Goal: Information Seeking & Learning: Learn about a topic

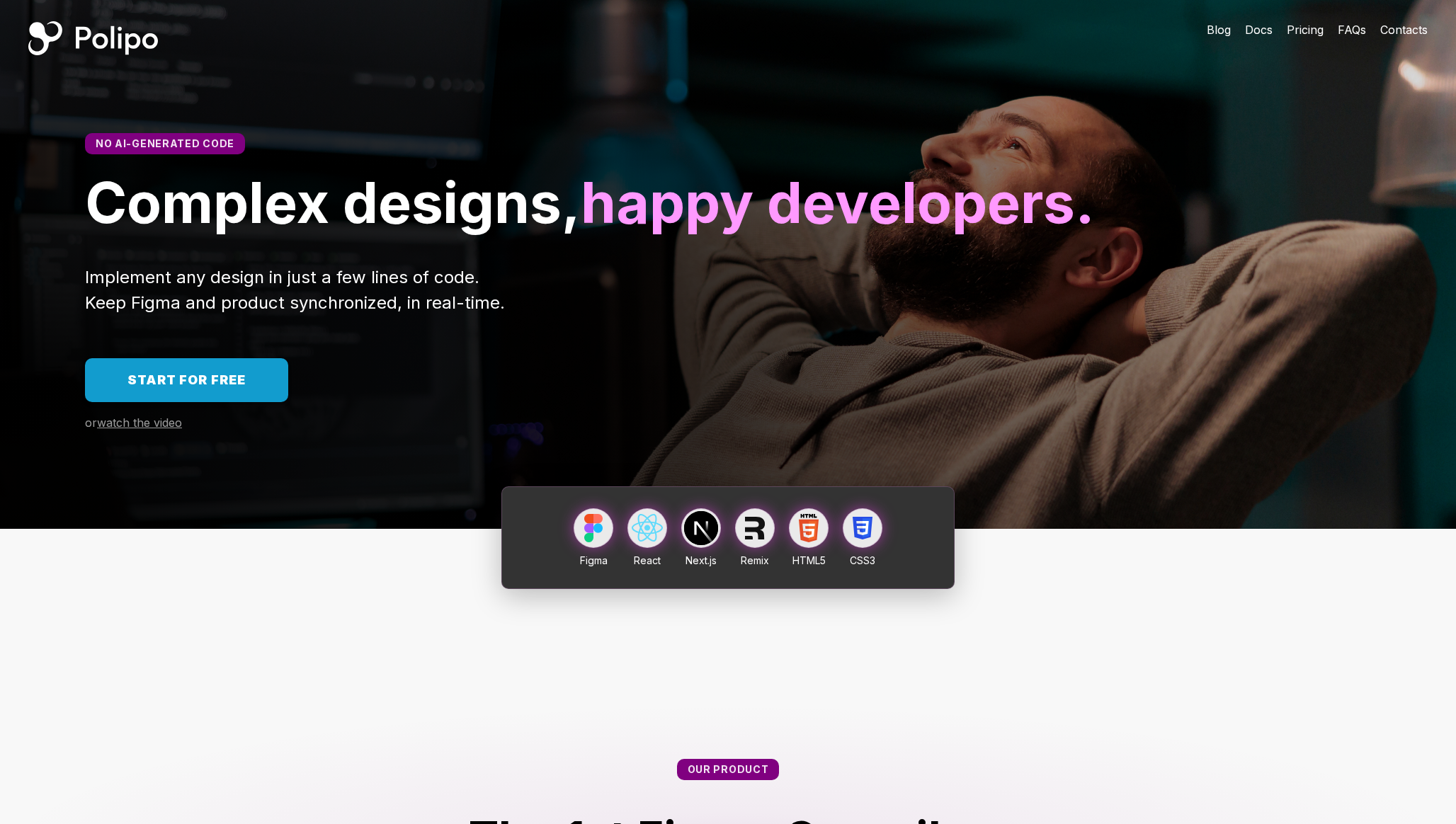
click at [1317, 32] on span "Pricing" at bounding box center [1305, 30] width 36 height 15
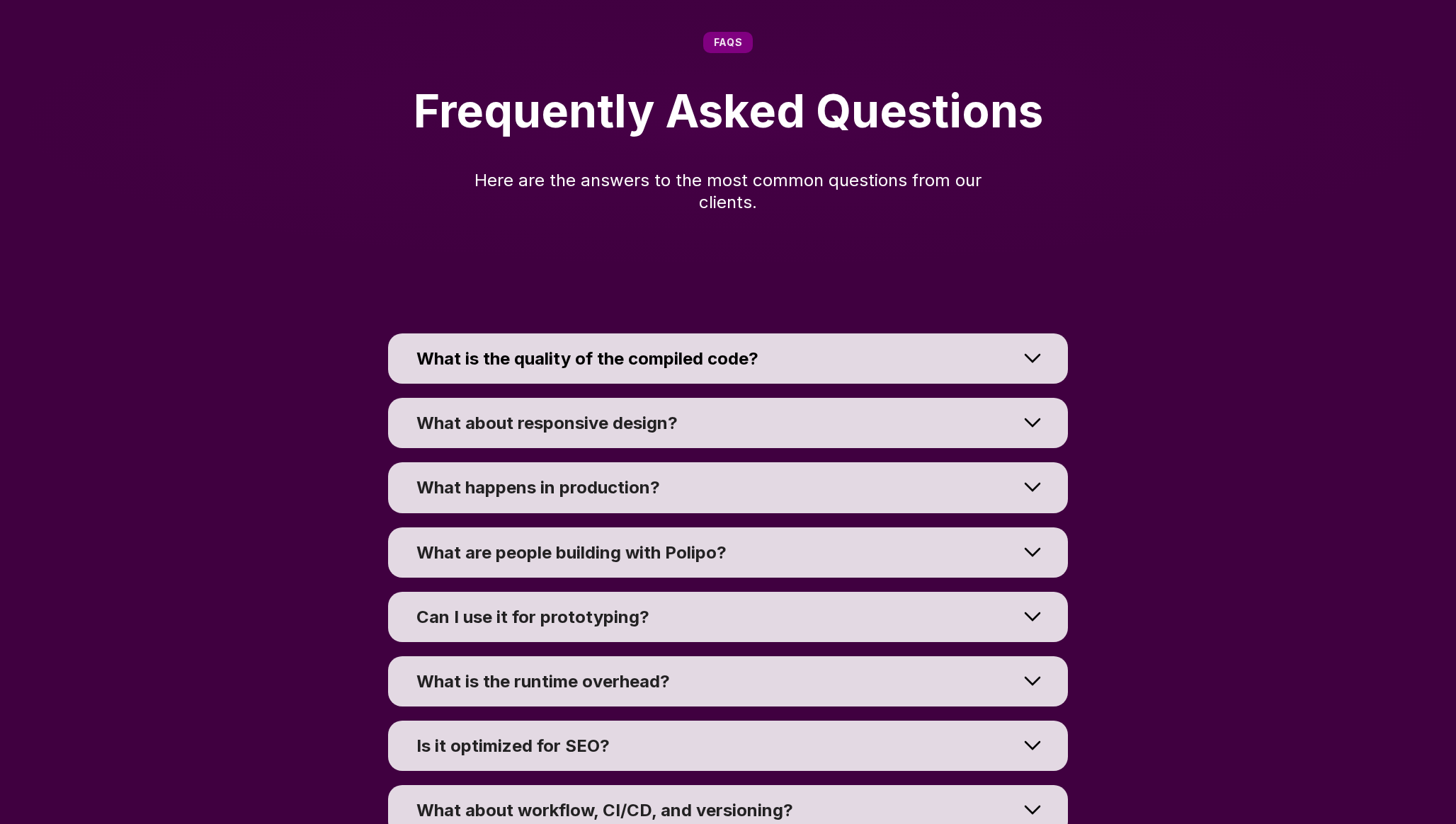
scroll to position [9741, 0]
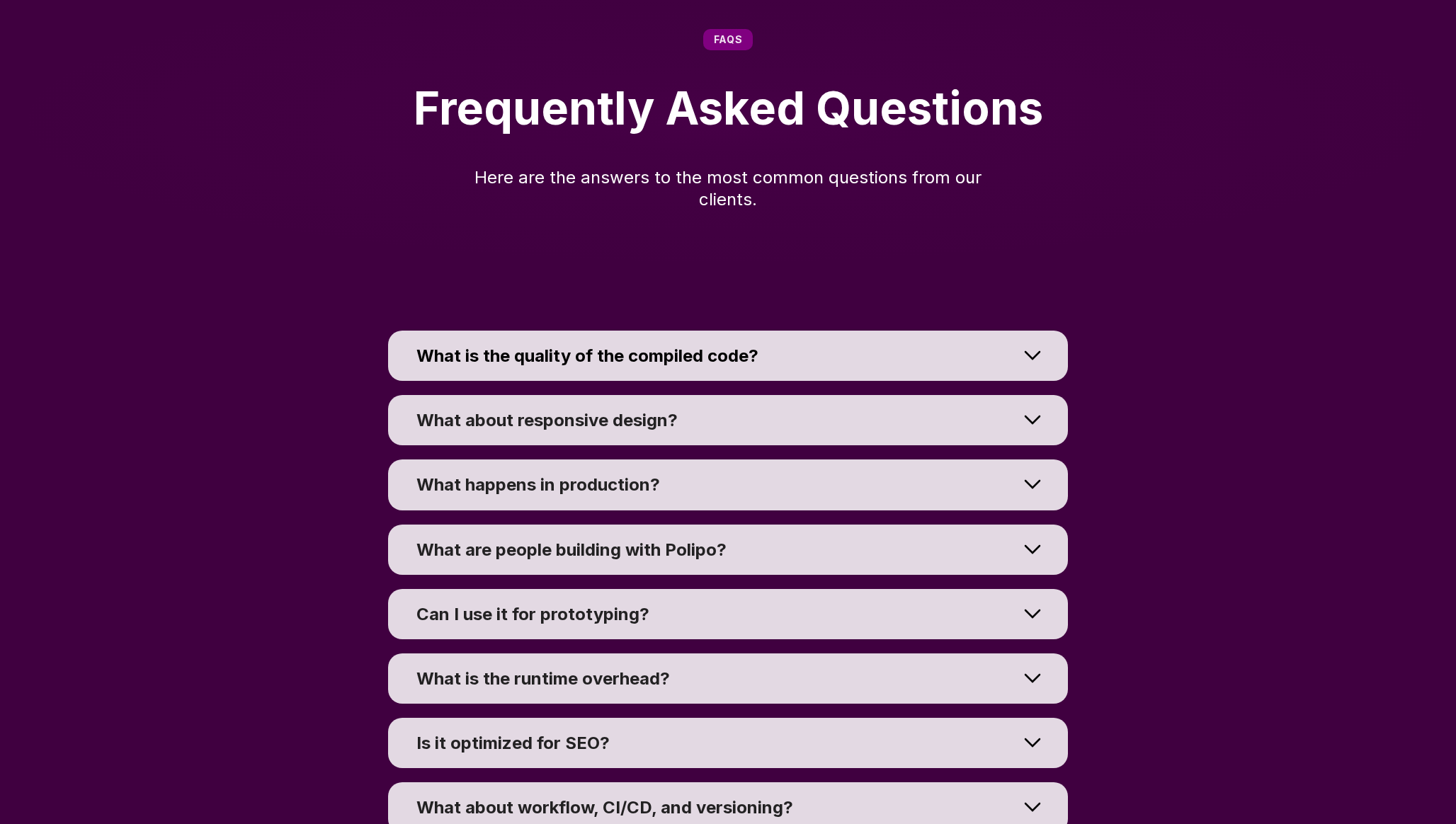
click at [1035, 387] on div at bounding box center [1032, 355] width 71 height 64
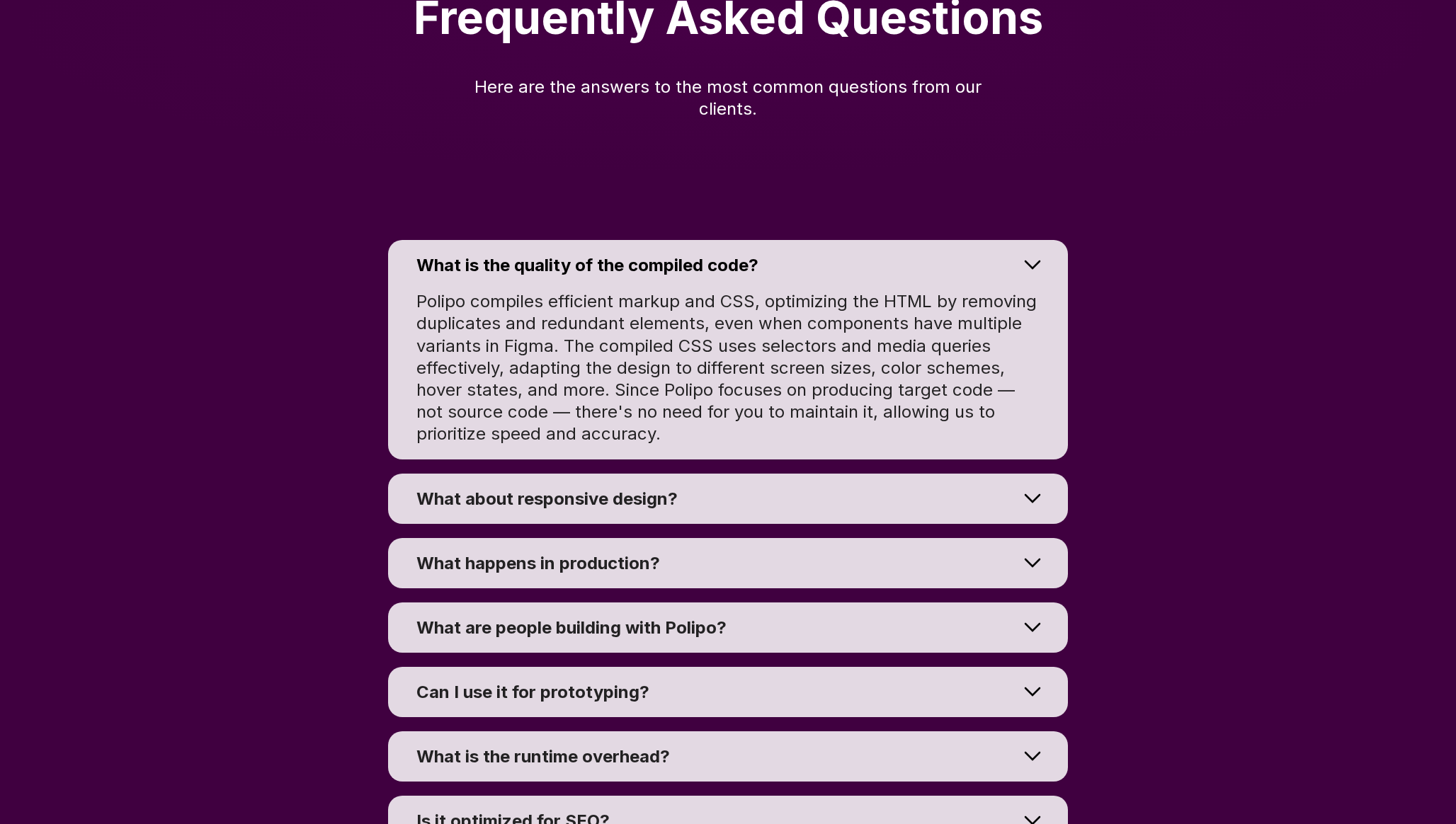
scroll to position [9834, 0]
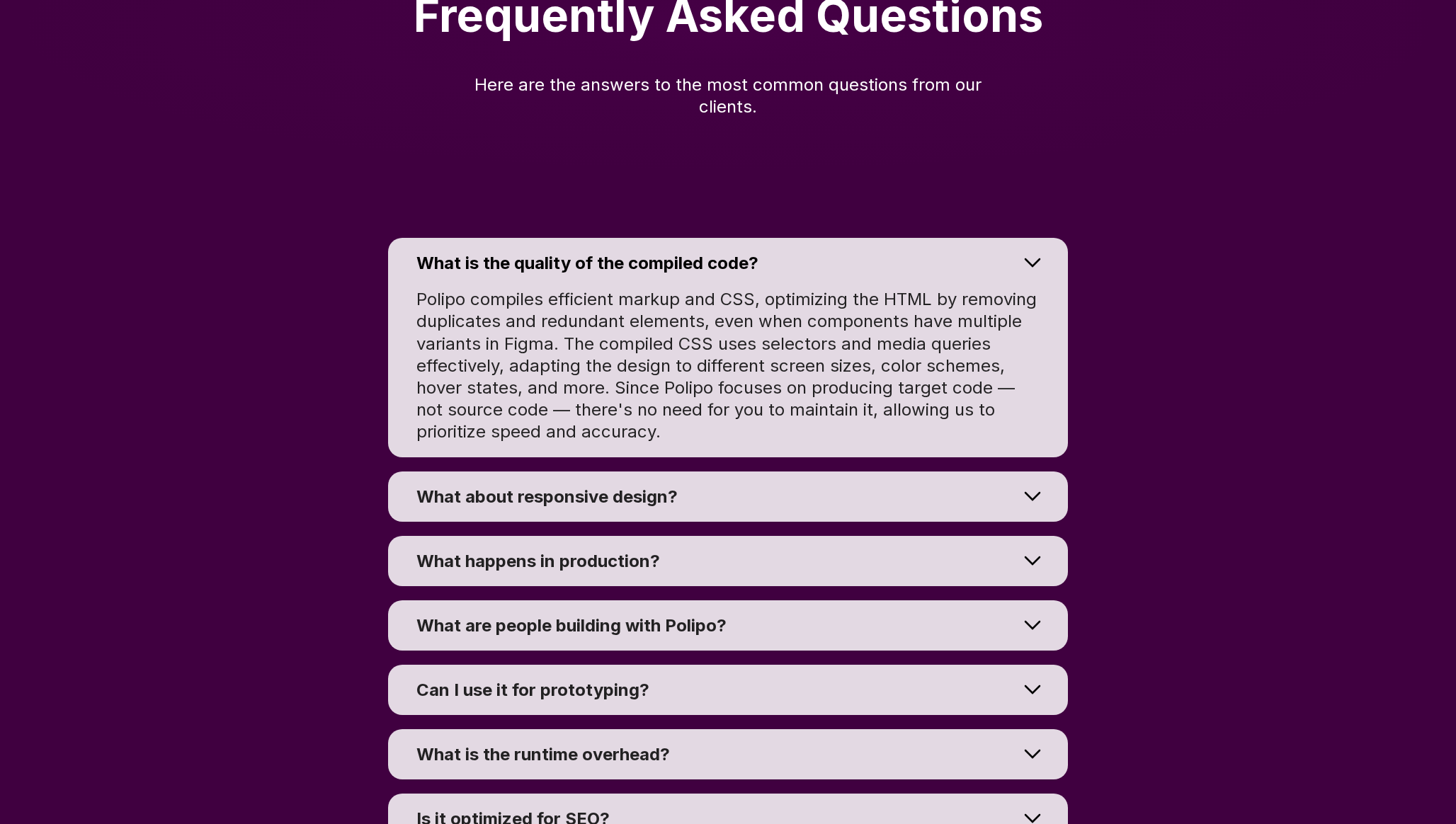
click at [1019, 528] on div at bounding box center [1032, 496] width 71 height 64
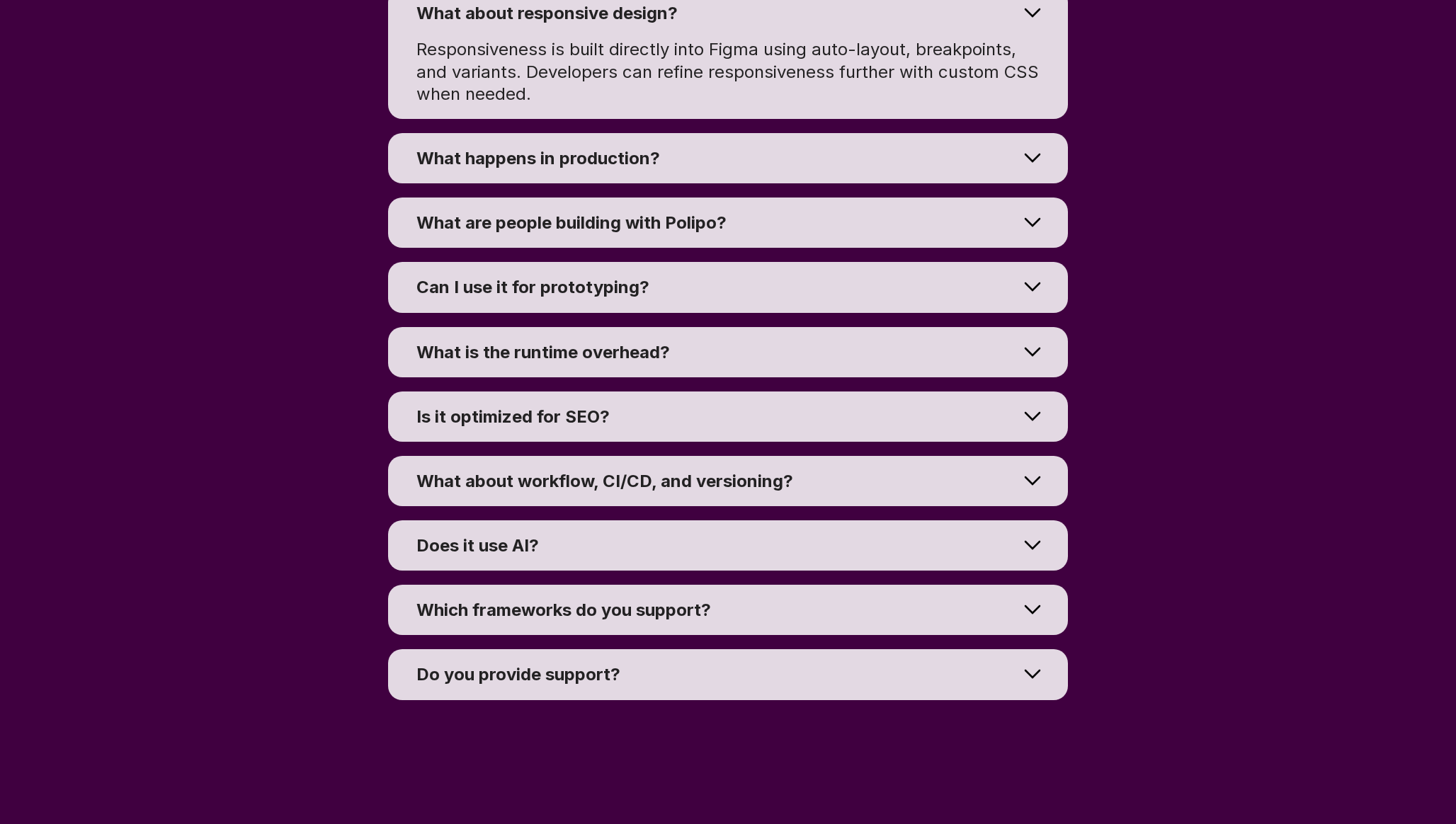
scroll to position [10150, 0]
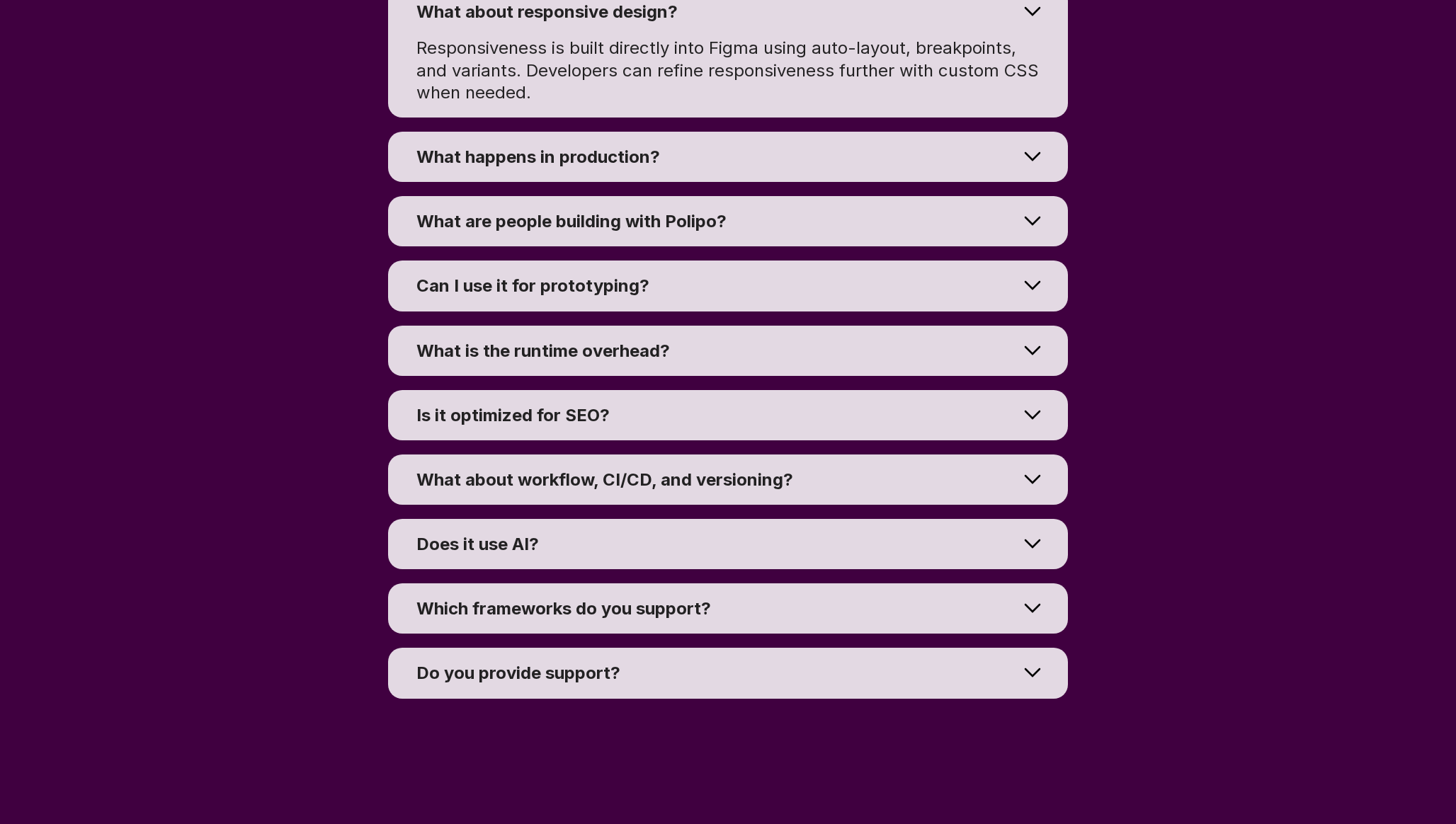
click at [1026, 575] on div at bounding box center [1032, 543] width 71 height 64
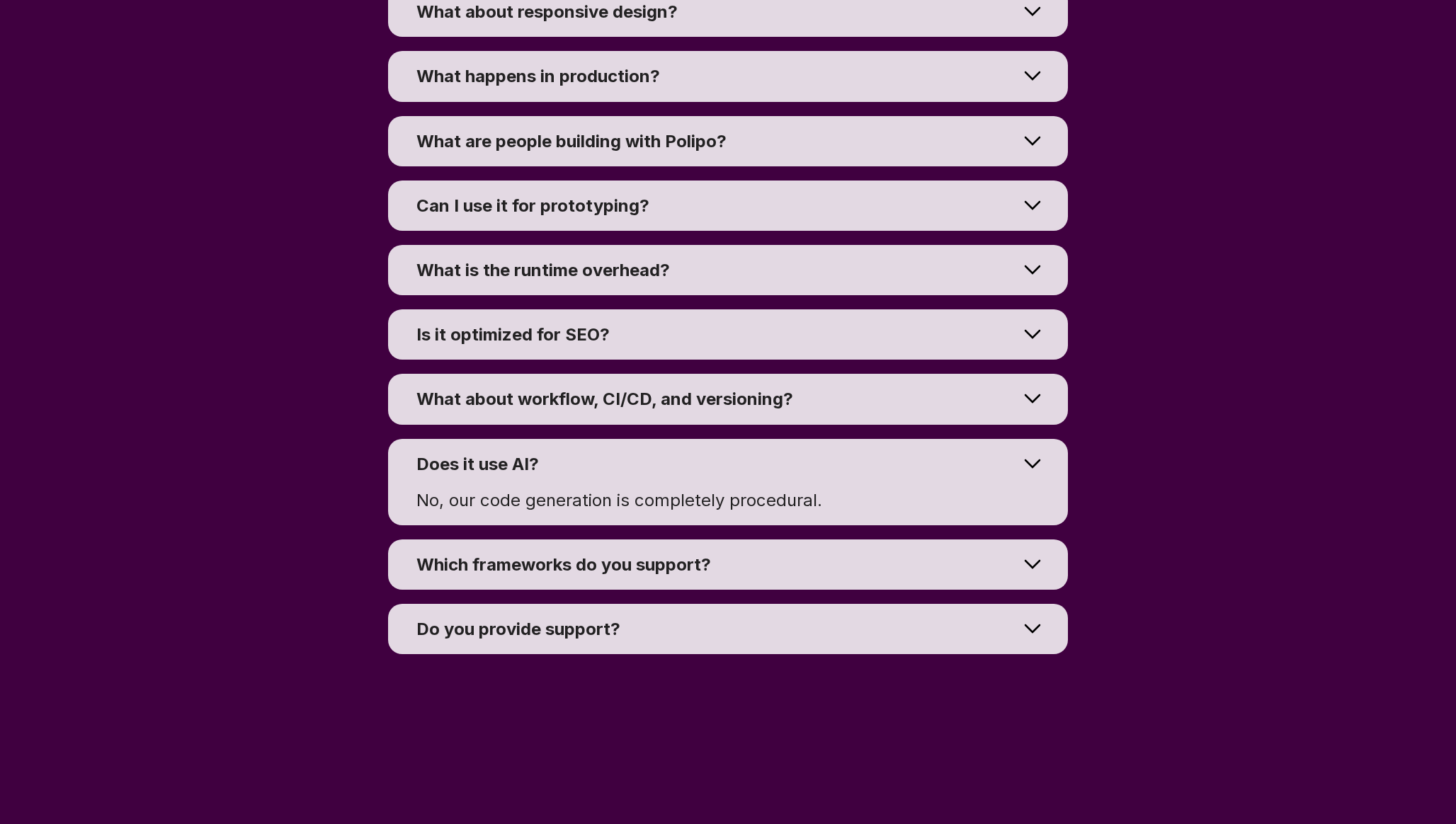
click at [1026, 596] on div at bounding box center [1032, 564] width 71 height 64
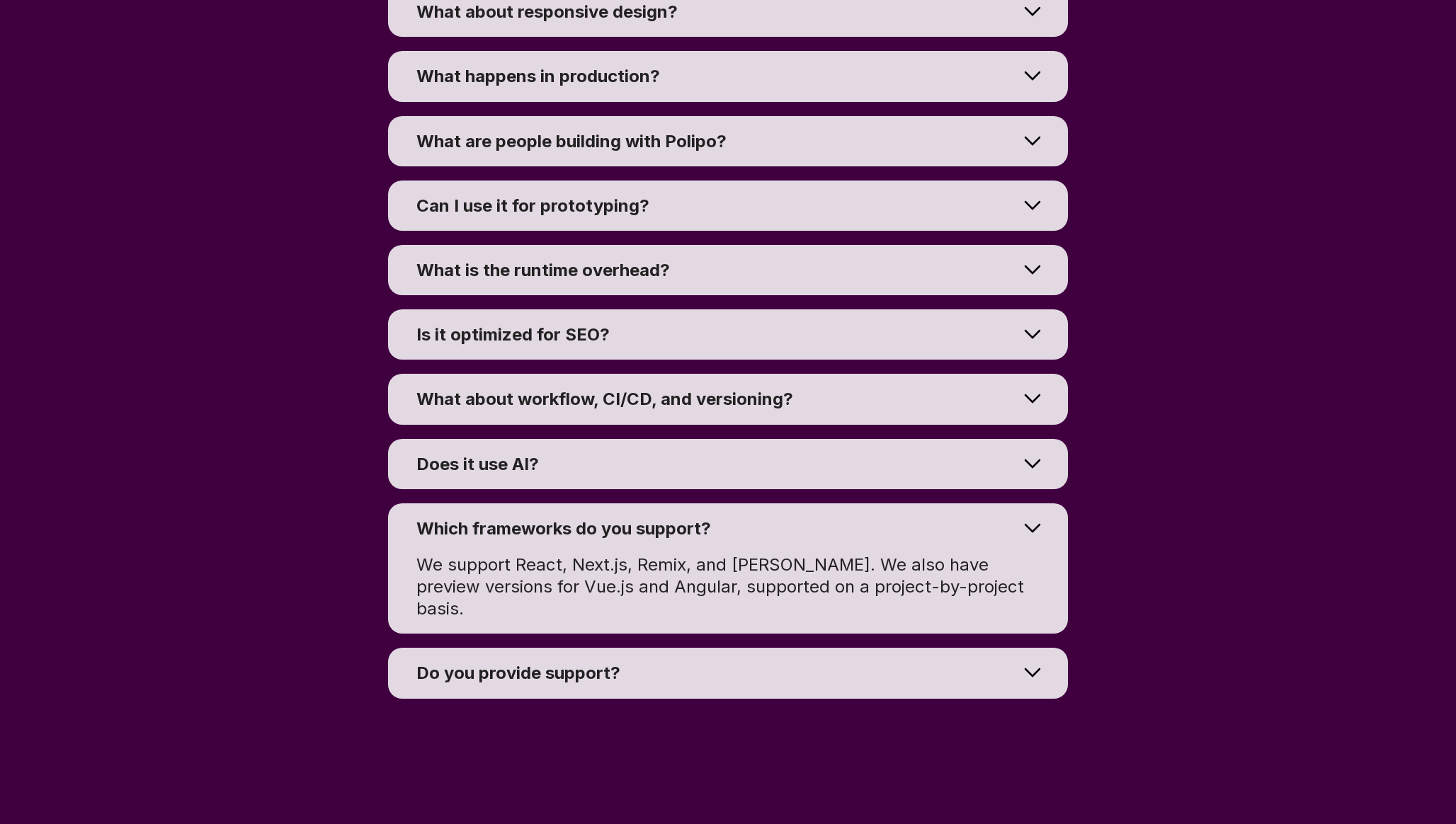
click at [1026, 705] on div at bounding box center [1032, 673] width 71 height 64
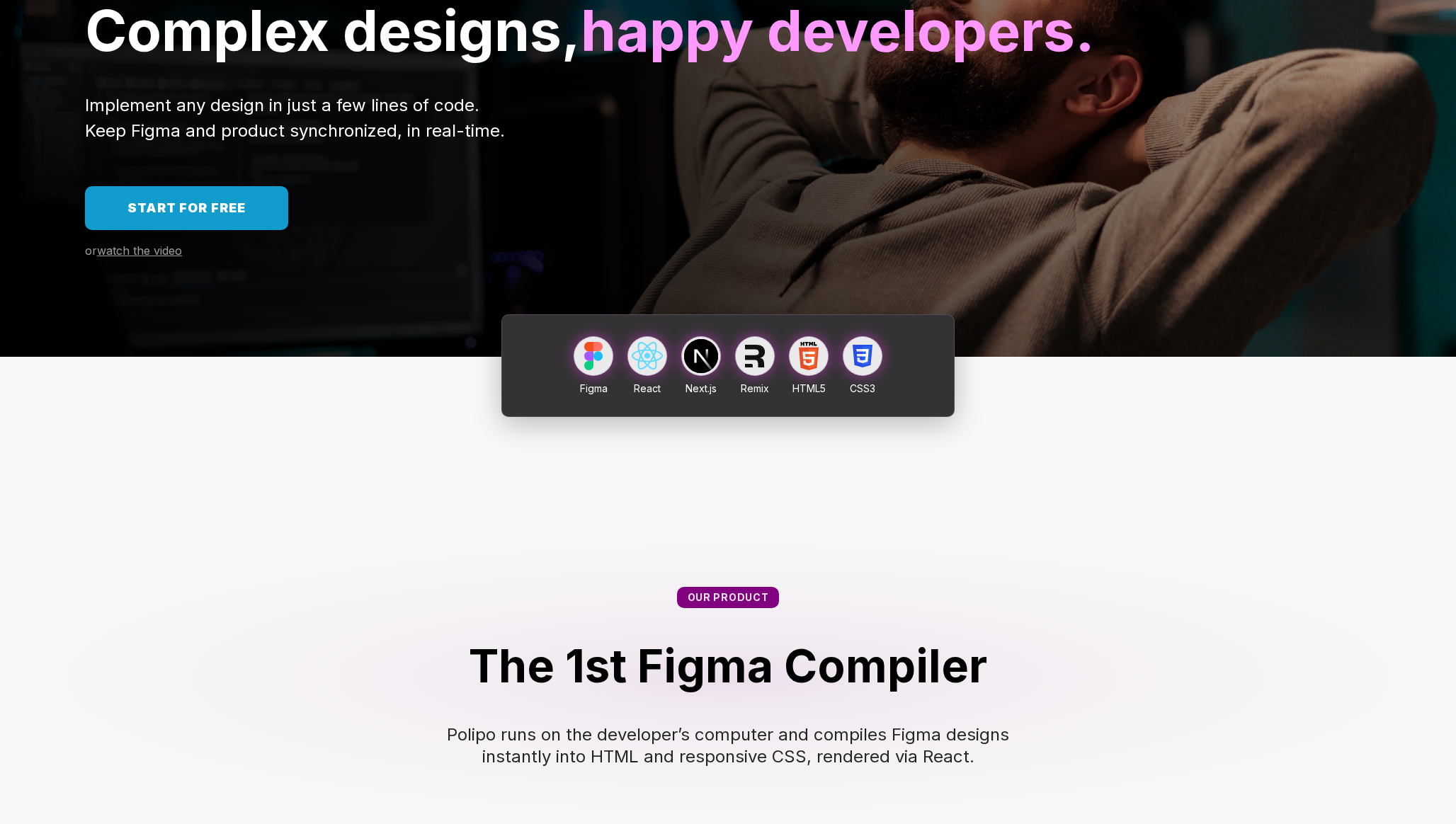
scroll to position [0, 0]
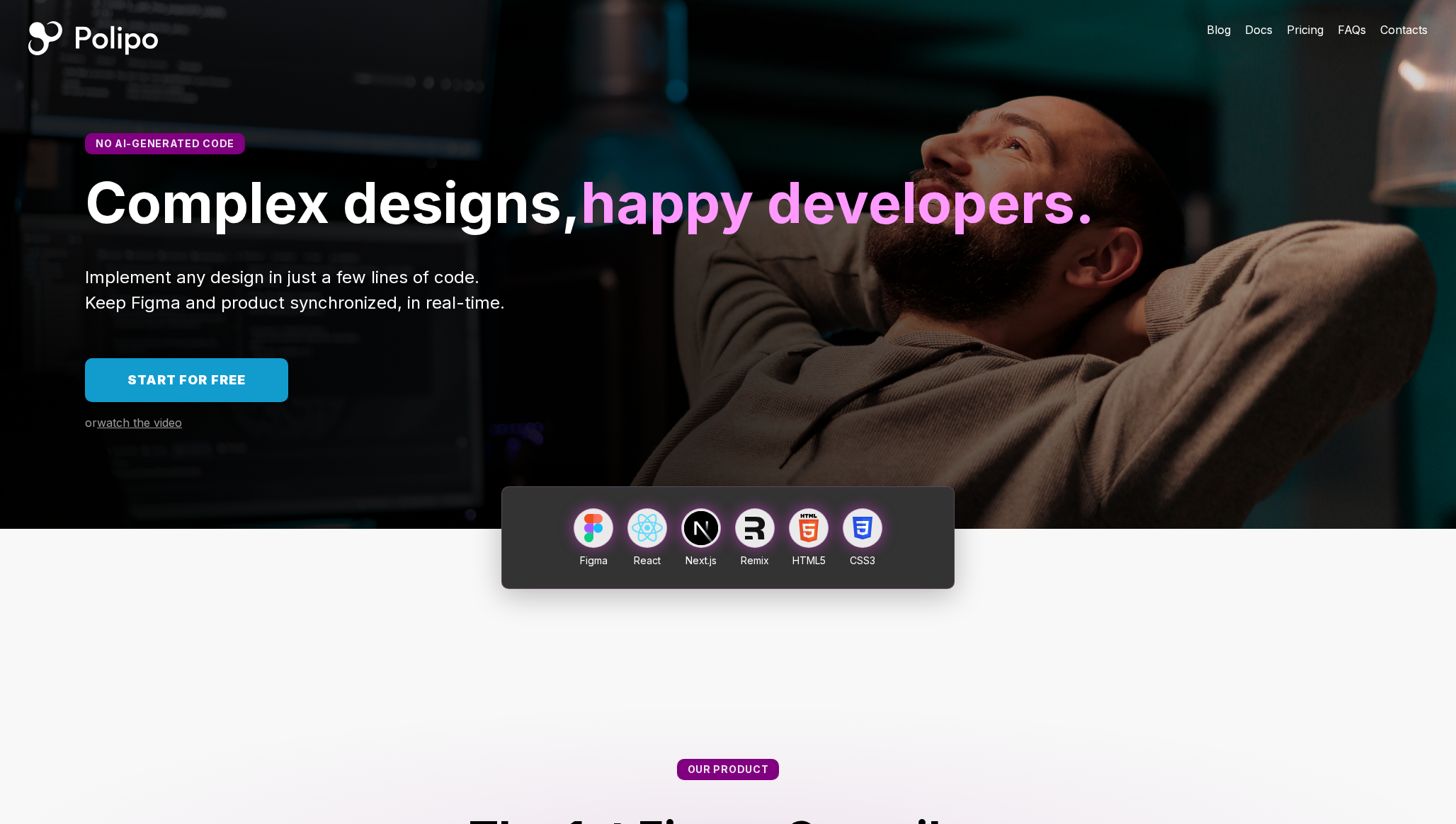
click at [1251, 27] on span "Docs" at bounding box center [1258, 30] width 27 height 15
